Goal: Task Accomplishment & Management: Use online tool/utility

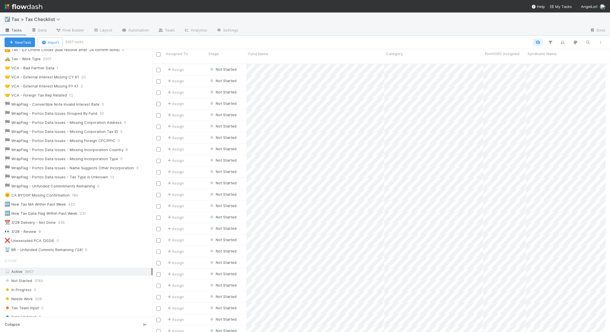
scroll to position [89, 0]
click at [49, 189] on div "🏁 WrapFlag - Unfunded Commitments Remaining" at bounding box center [50, 187] width 90 height 7
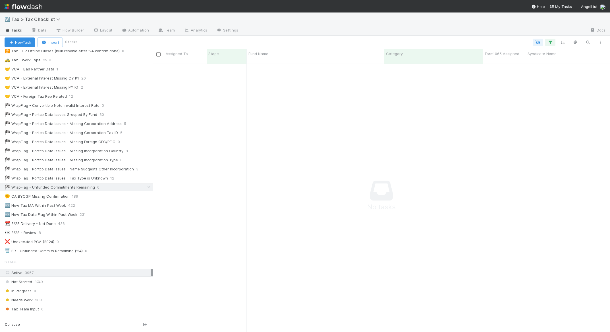
scroll to position [264, 448]
click at [551, 42] on icon "button" at bounding box center [550, 42] width 6 height 5
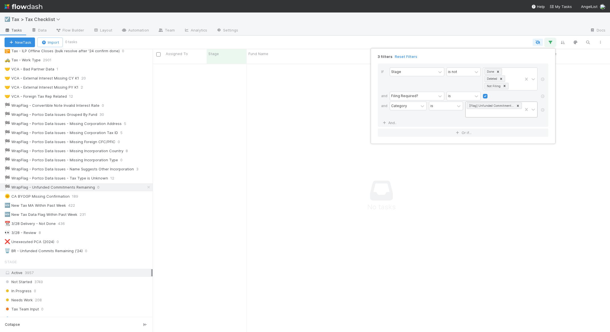
click at [518, 105] on icon at bounding box center [518, 106] width 2 height 2
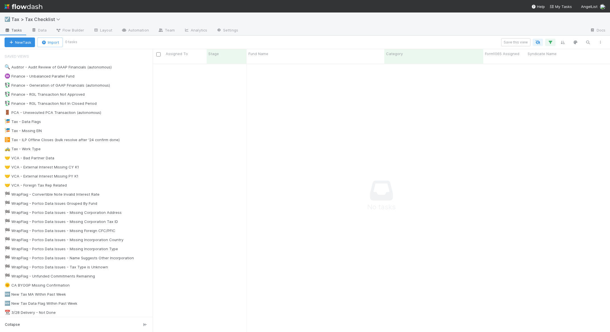
scroll to position [264, 448]
click at [52, 274] on div "🏁 WrapFlag - Unfunded Commitments Remaining" at bounding box center [50, 276] width 90 height 7
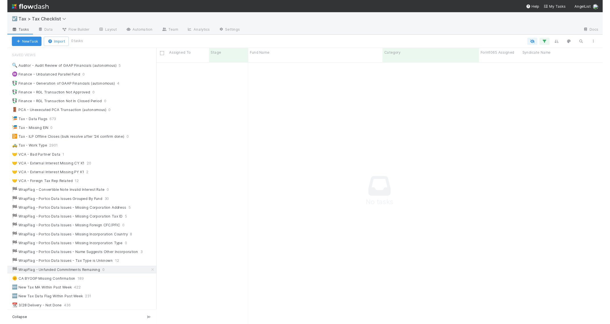
scroll to position [264, 448]
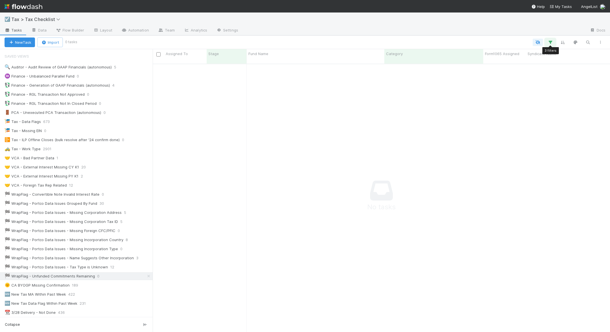
click at [549, 41] on icon "button" at bounding box center [550, 42] width 6 height 5
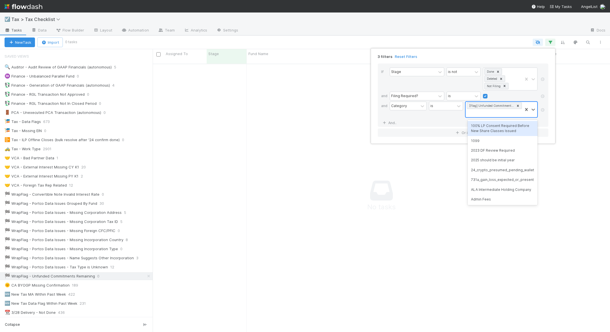
click at [509, 111] on div "[Flag] Unfunded Commitments Remaining" at bounding box center [493, 109] width 57 height 15
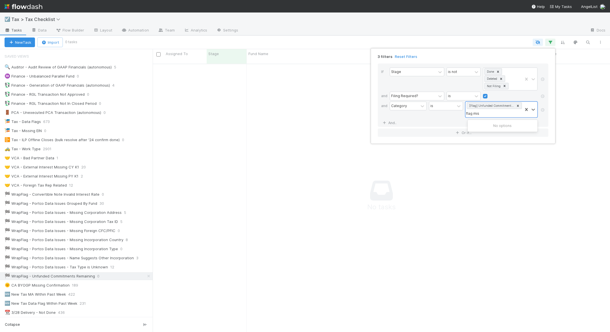
type input "flag mis"
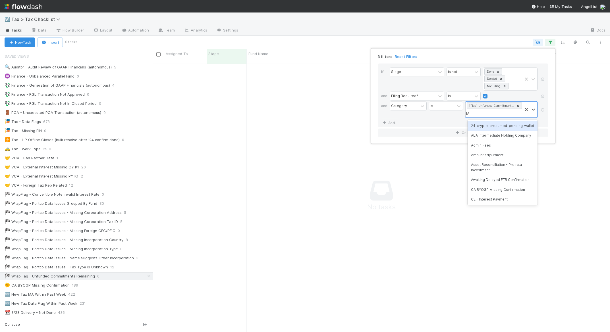
type input "M1"
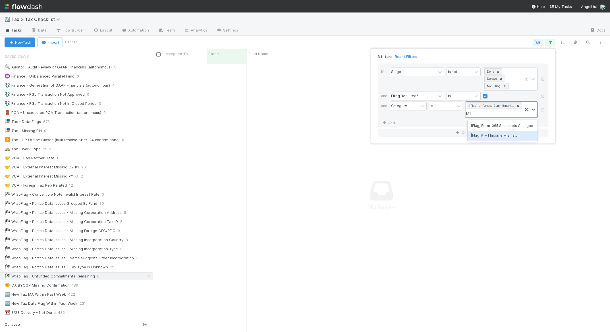
click at [479, 138] on div "[Flag] K M1 Income Mismatch" at bounding box center [502, 136] width 70 height 10
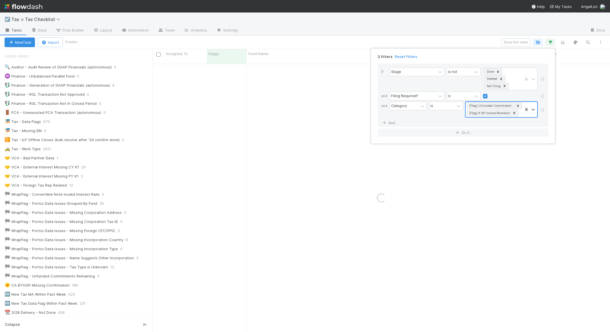
click at [518, 106] on icon at bounding box center [518, 106] width 2 height 2
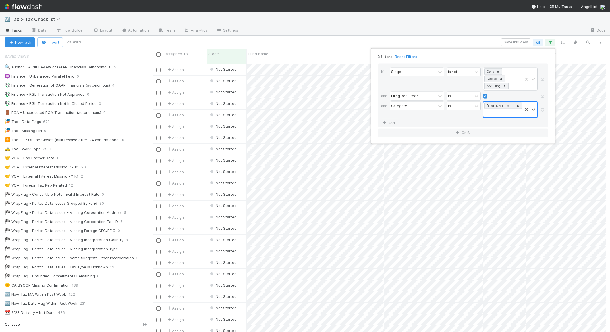
scroll to position [269, 448]
click at [483, 38] on div "3 filters Reset Filters If Stage is not Done Deleted Not Filing and Filing Requ…" at bounding box center [305, 166] width 610 height 332
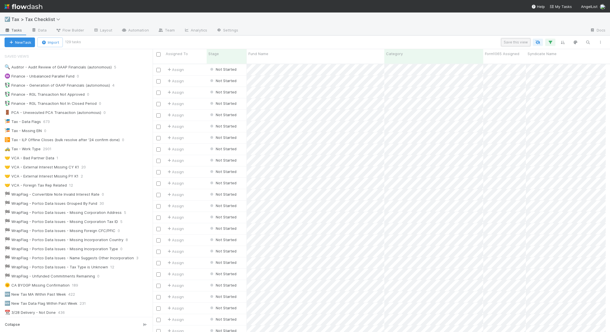
click at [506, 44] on button "Save this view" at bounding box center [515, 42] width 29 height 8
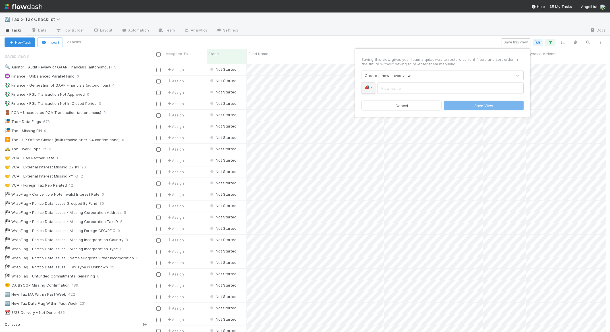
click at [368, 89] on span "📣" at bounding box center [367, 87] width 6 height 5
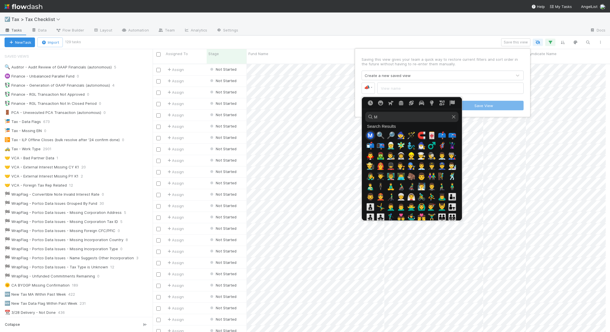
type input "M"
click at [370, 137] on span "Ⓜ️" at bounding box center [370, 136] width 9 height 8
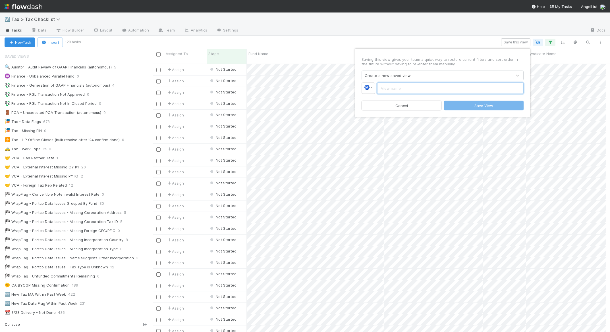
click at [401, 90] on input "text" at bounding box center [450, 88] width 146 height 11
type input "K M1 Income Mismatch"
click at [456, 104] on button "Save View" at bounding box center [483, 106] width 80 height 10
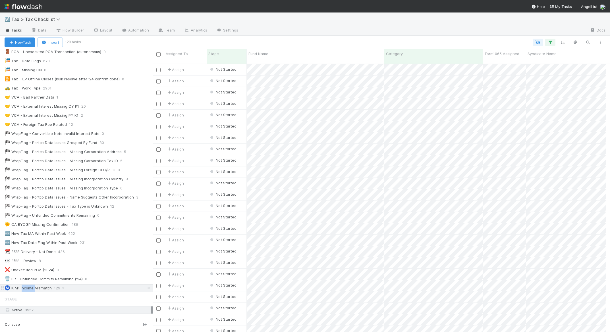
drag, startPoint x: 35, startPoint y: 288, endPoint x: 22, endPoint y: 291, distance: 13.0
click at [22, 291] on div "Ⓜ️ K M1 Income Mismatch" at bounding box center [28, 288] width 47 height 7
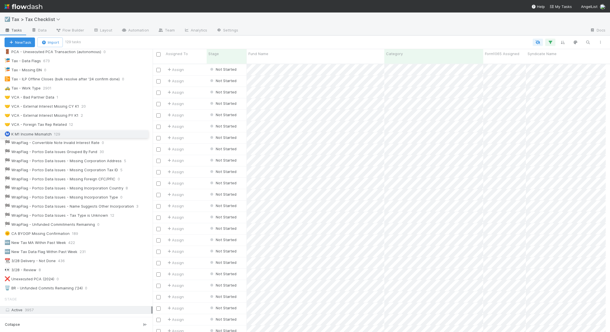
drag, startPoint x: 2, startPoint y: 289, endPoint x: -2, endPoint y: 135, distance: 154.0
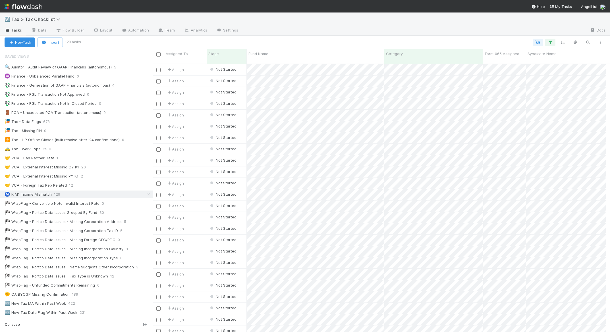
click at [314, 21] on div "☑️ Tax > Tax Checklist" at bounding box center [305, 19] width 610 height 14
click at [586, 41] on icon "button" at bounding box center [588, 42] width 6 height 5
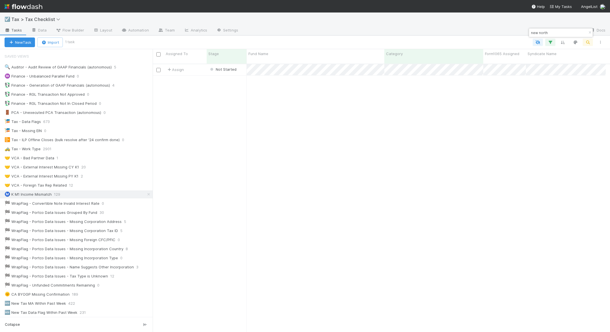
scroll to position [269, 448]
type input "new north"
click at [588, 32] on icon "button" at bounding box center [590, 32] width 6 height 3
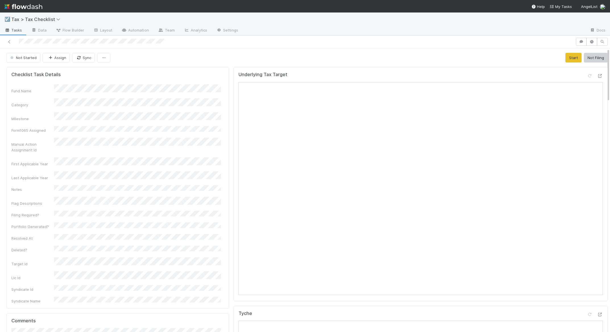
click at [533, 28] on div at bounding box center [414, 30] width 342 height 9
click at [90, 40] on div at bounding box center [287, 42] width 570 height 8
click at [215, 16] on div "☑️ Tax > Tax Checklist" at bounding box center [305, 19] width 610 height 14
click at [315, 73] on div "Underlying Tax Target" at bounding box center [420, 77] width 364 height 10
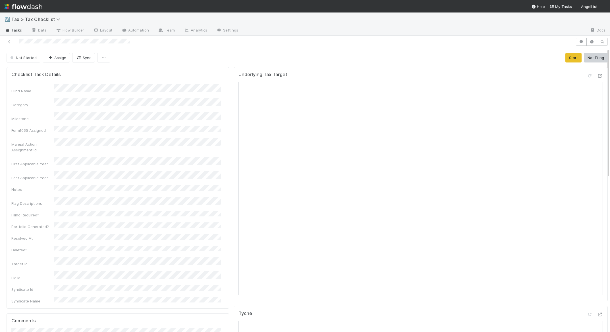
click at [125, 83] on form "Checklist Task Details Fund Name Category Milestone Form1065 Assigned Manual Ac…" at bounding box center [117, 188] width 213 height 232
